Goal: Task Accomplishment & Management: Manage account settings

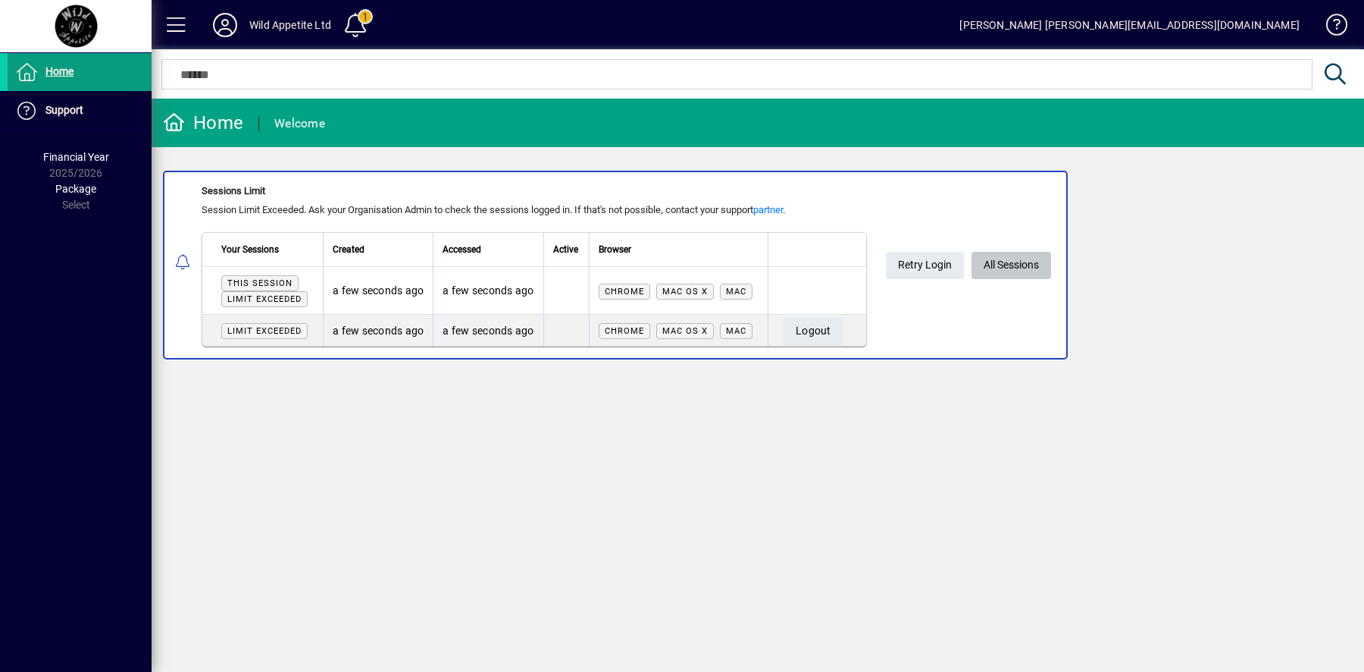
click at [1018, 265] on span "All Sessions" at bounding box center [1011, 264] width 55 height 25
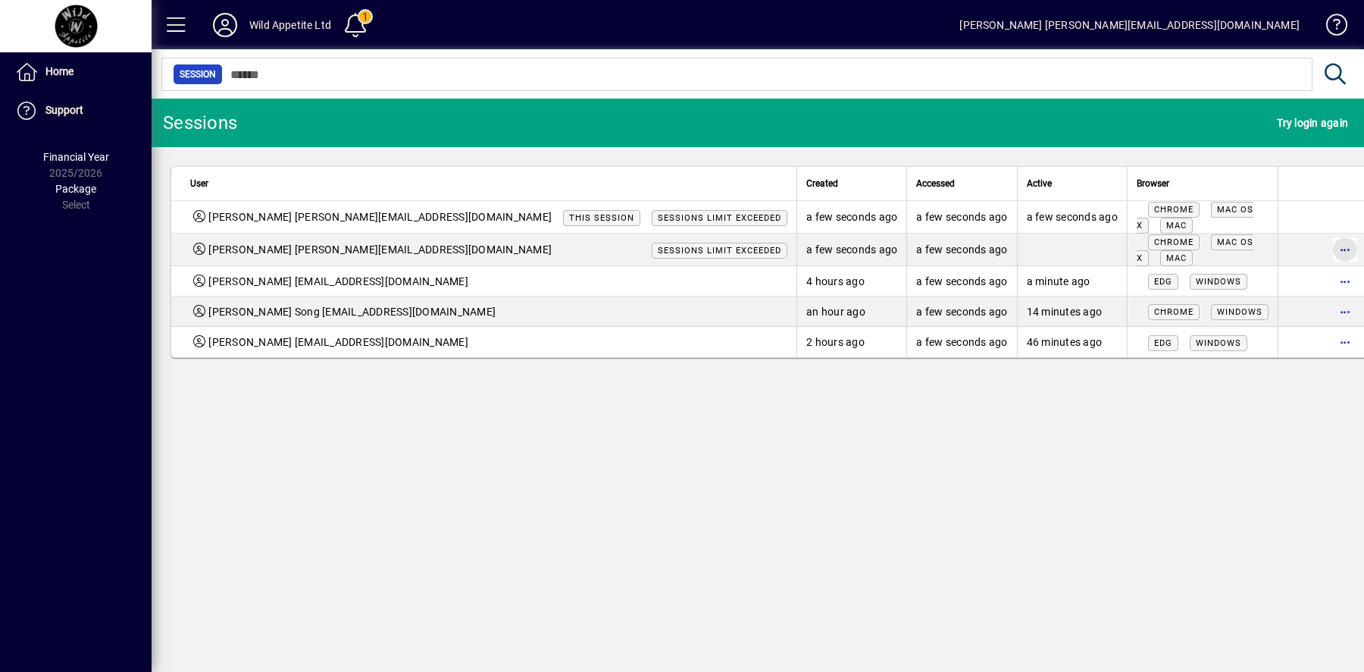
click at [1327, 248] on span "button" at bounding box center [1345, 249] width 36 height 36
click at [1266, 281] on span "Logout" at bounding box center [1249, 278] width 127 height 18
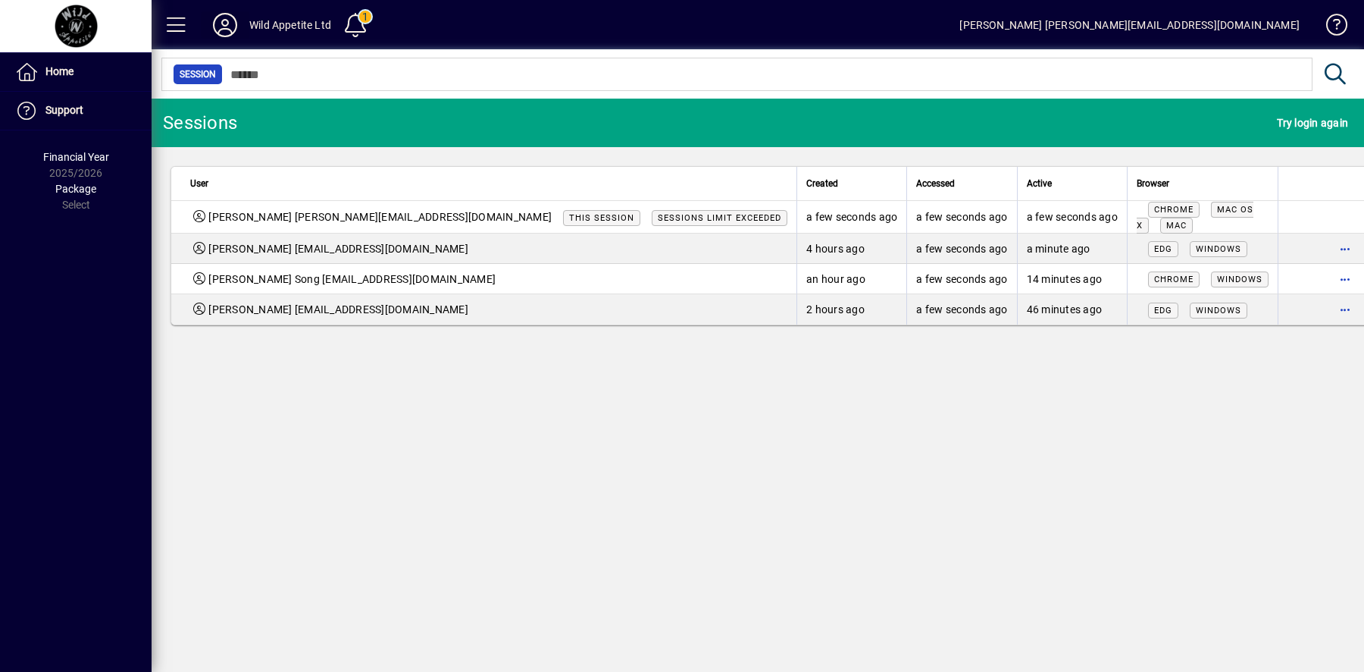
click at [231, 24] on icon at bounding box center [225, 25] width 30 height 24
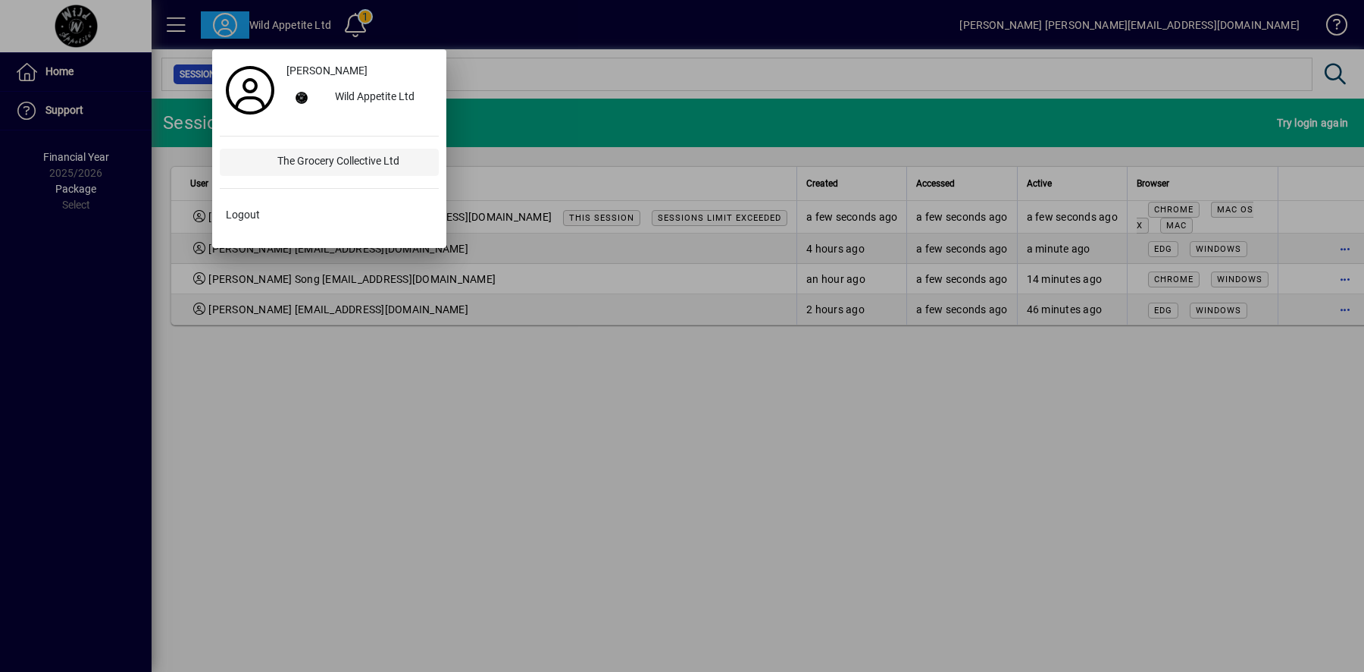
click at [327, 157] on div "The Grocery Collective Ltd" at bounding box center [352, 162] width 174 height 27
